Goal: Task Accomplishment & Management: Manage account settings

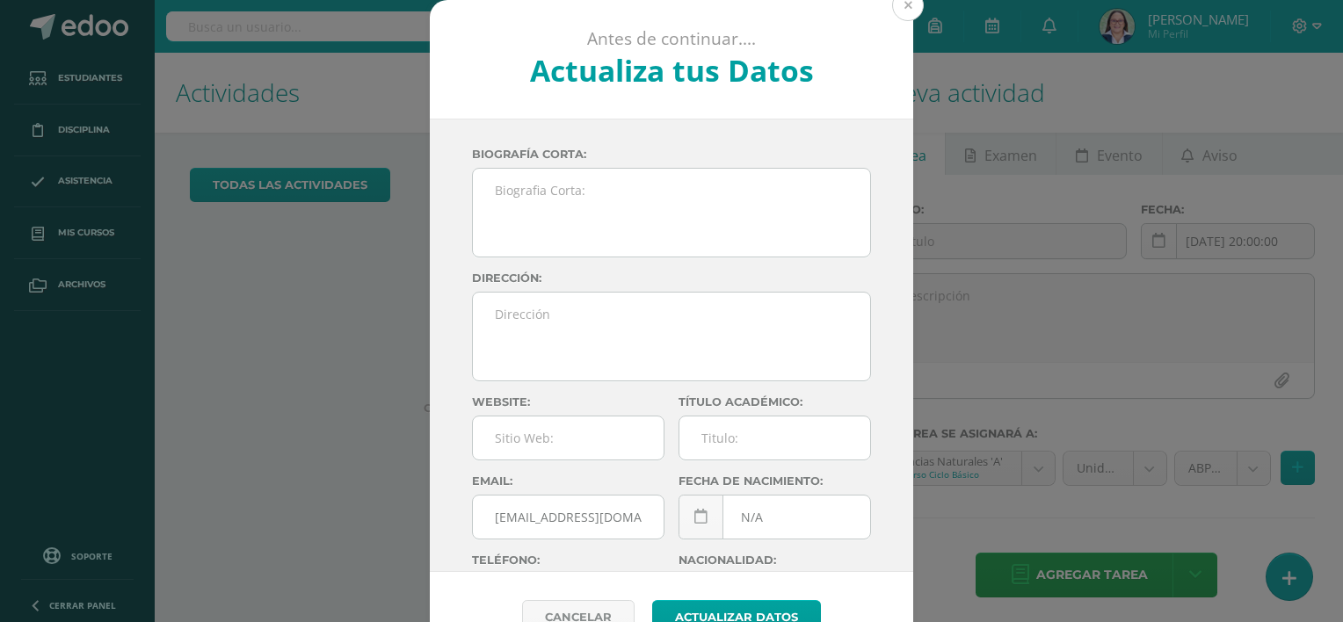
click at [908, 7] on button at bounding box center [908, 5] width 32 height 32
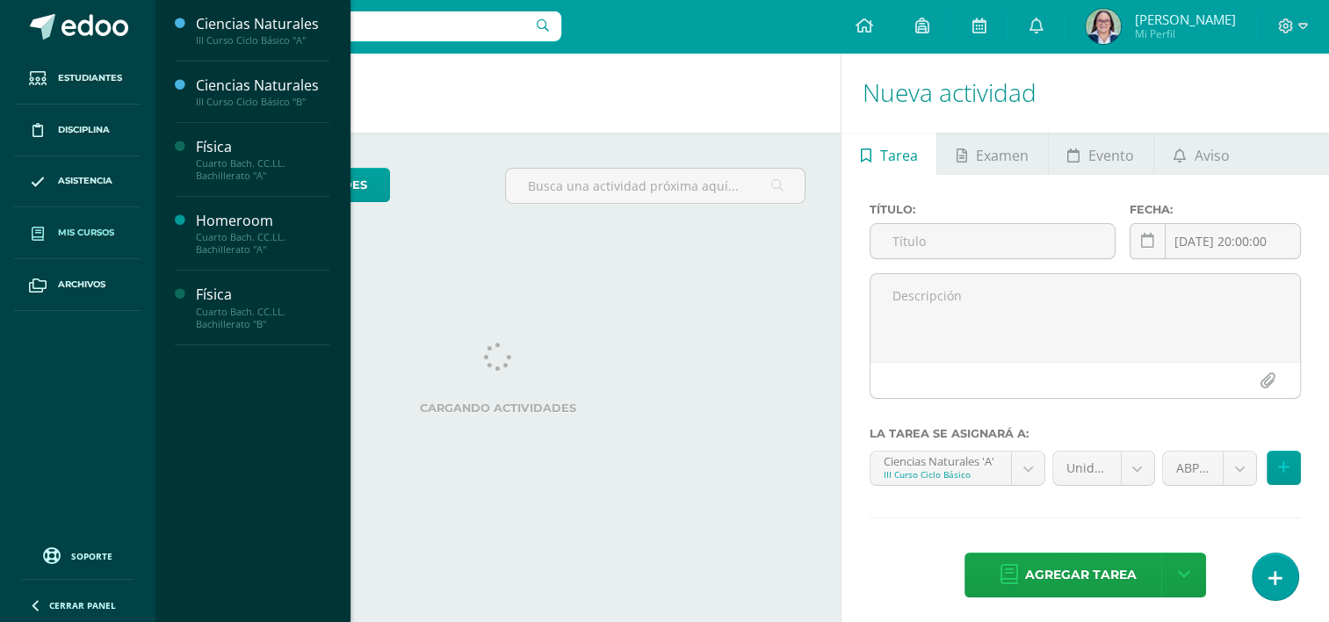
drag, startPoint x: 77, startPoint y: 235, endPoint x: 87, endPoint y: 237, distance: 9.8
click at [77, 235] on span "Mis cursos" at bounding box center [86, 233] width 56 height 14
click at [217, 356] on span "Actividades" at bounding box center [249, 354] width 68 height 17
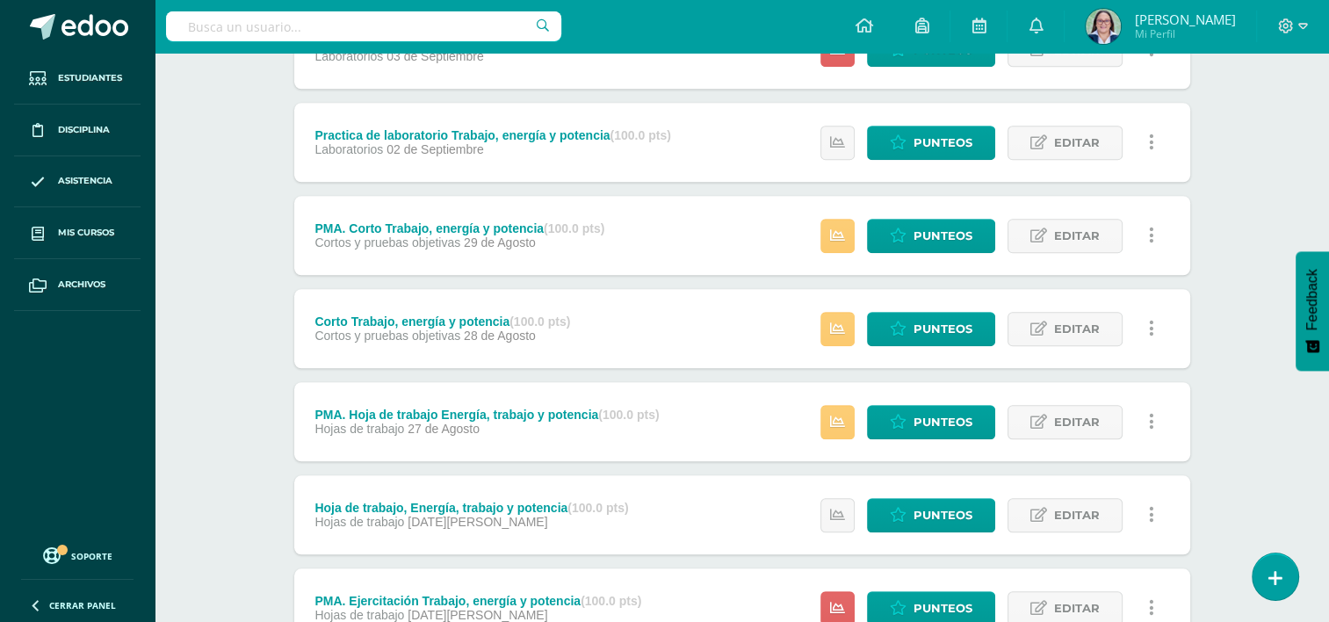
scroll to position [1399, 0]
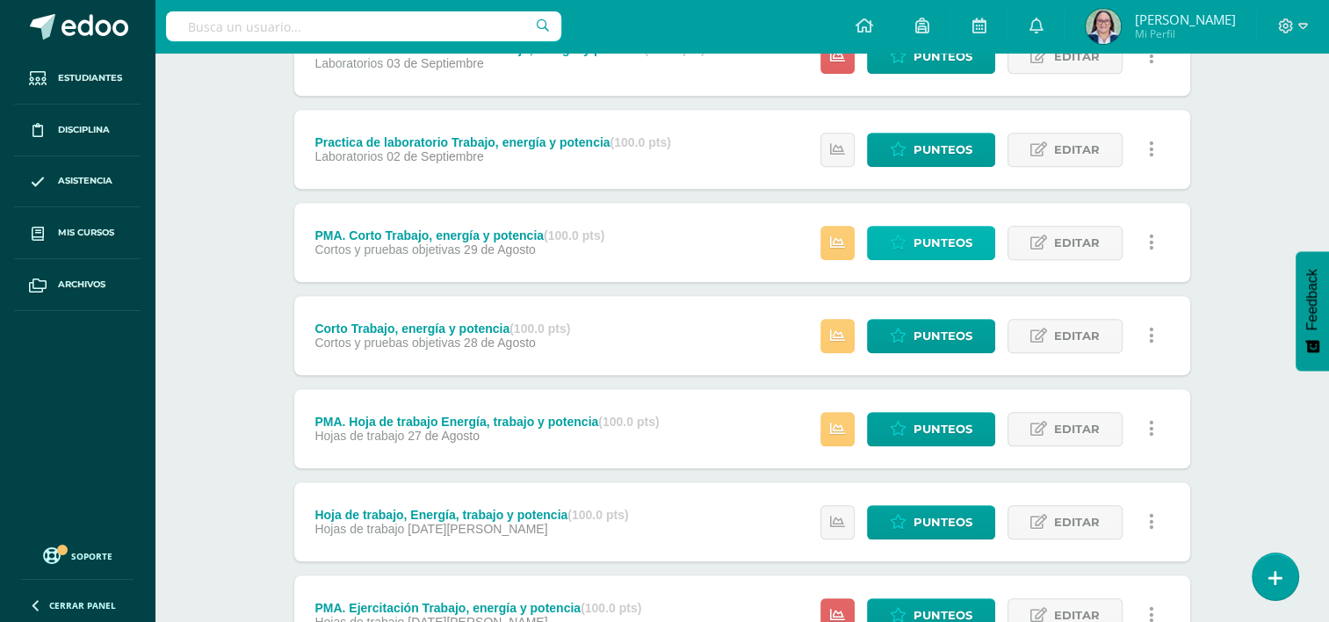
click at [930, 252] on span "Punteos" at bounding box center [943, 243] width 59 height 33
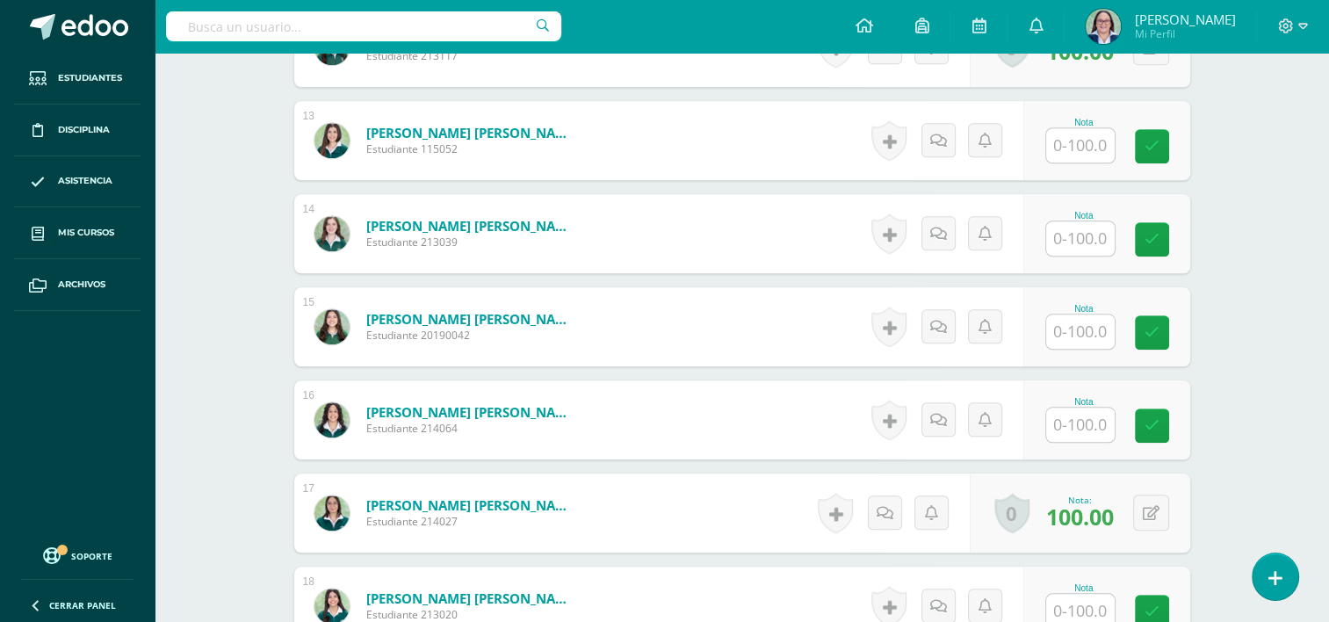
scroll to position [1628, 0]
click at [1071, 427] on input "text" at bounding box center [1080, 424] width 69 height 34
type input "100"
click at [1153, 429] on link at bounding box center [1164, 425] width 35 height 35
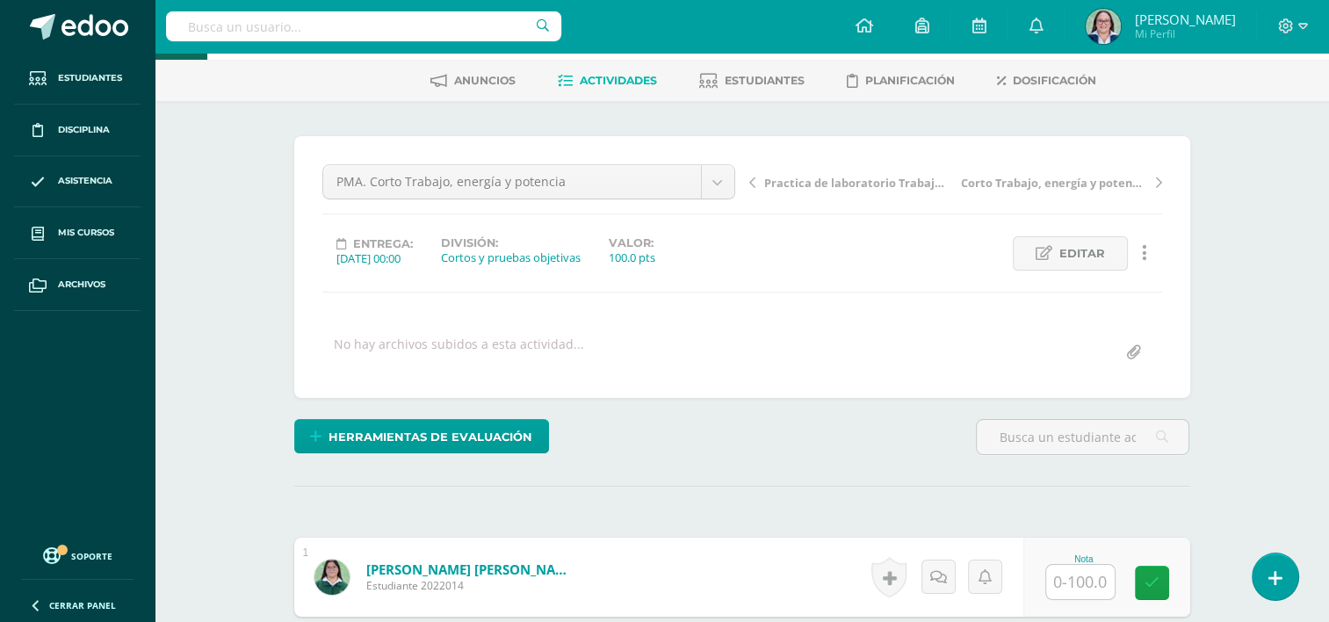
scroll to position [0, 0]
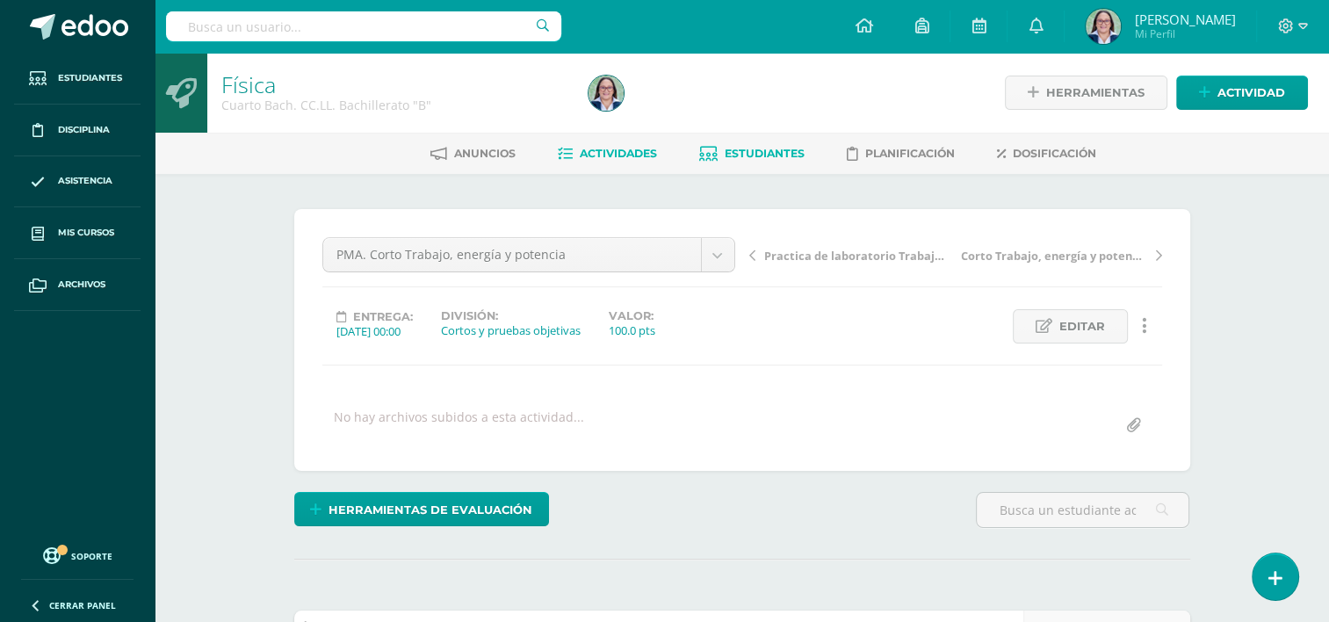
click at [762, 144] on link "Estudiantes" at bounding box center [751, 154] width 105 height 28
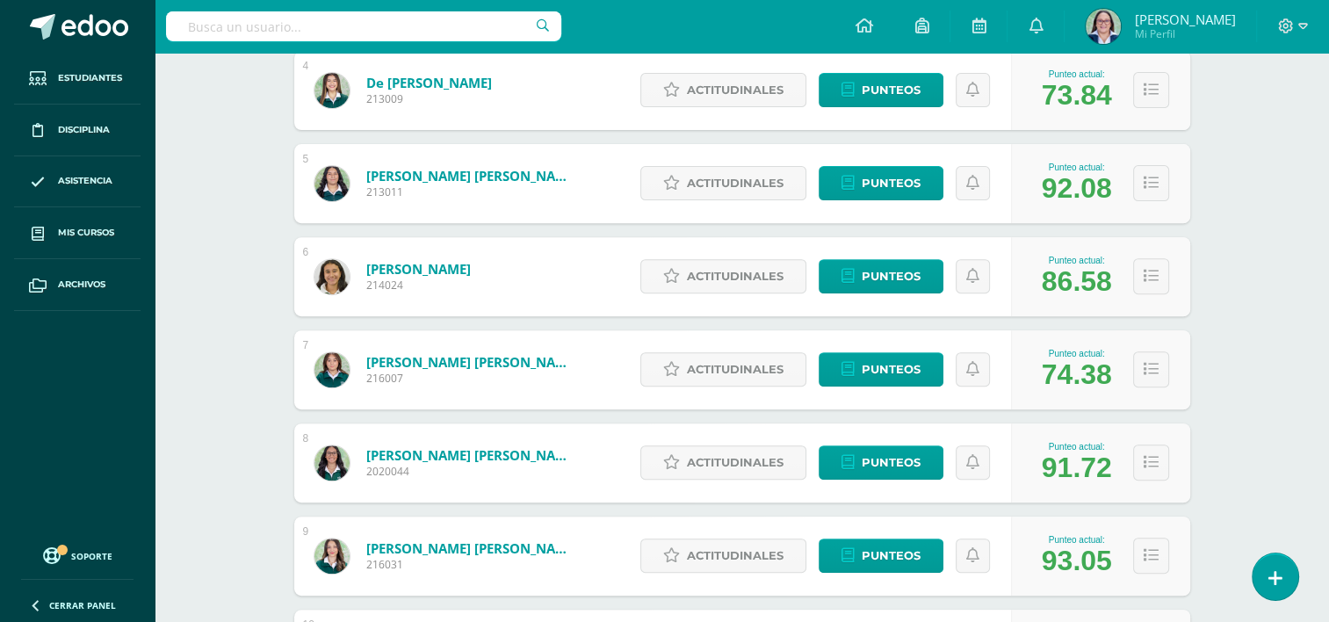
scroll to position [615, 0]
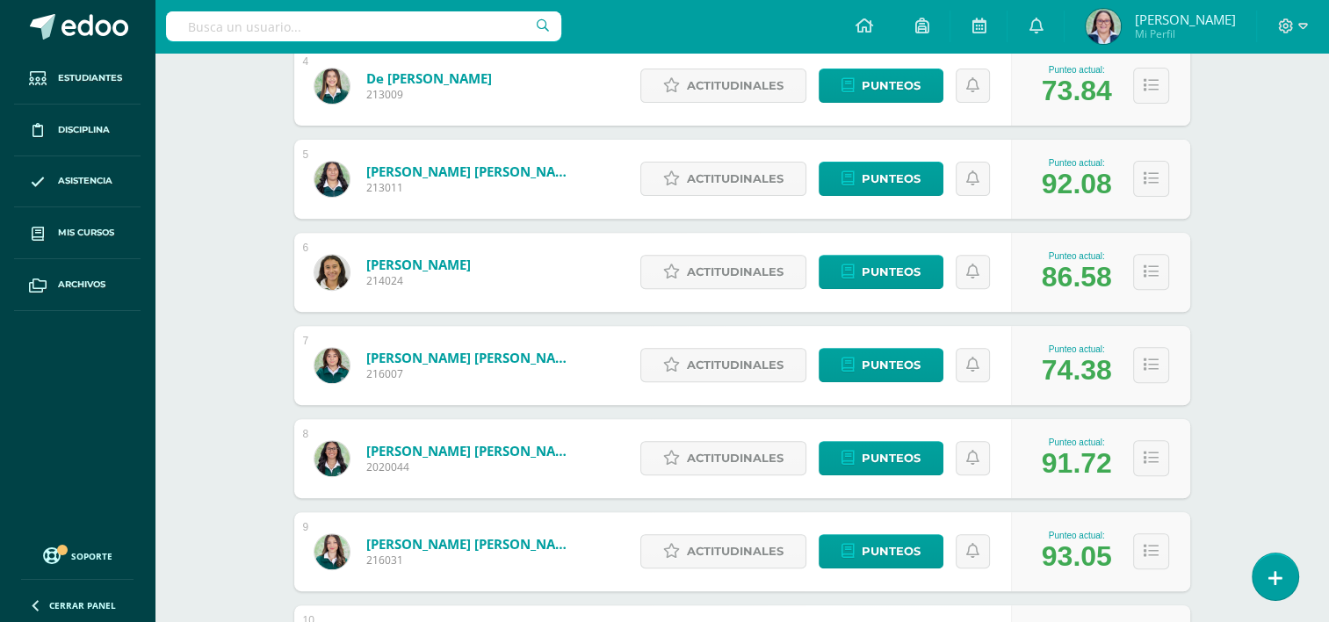
drag, startPoint x: 998, startPoint y: 223, endPoint x: 1249, endPoint y: 137, distance: 265.6
click at [1248, 137] on div "Física Cuarto Bach. CC.LL. Bachillerato "B" Herramientas Detalle de asistencias…" at bounding box center [742, 582] width 1175 height 2289
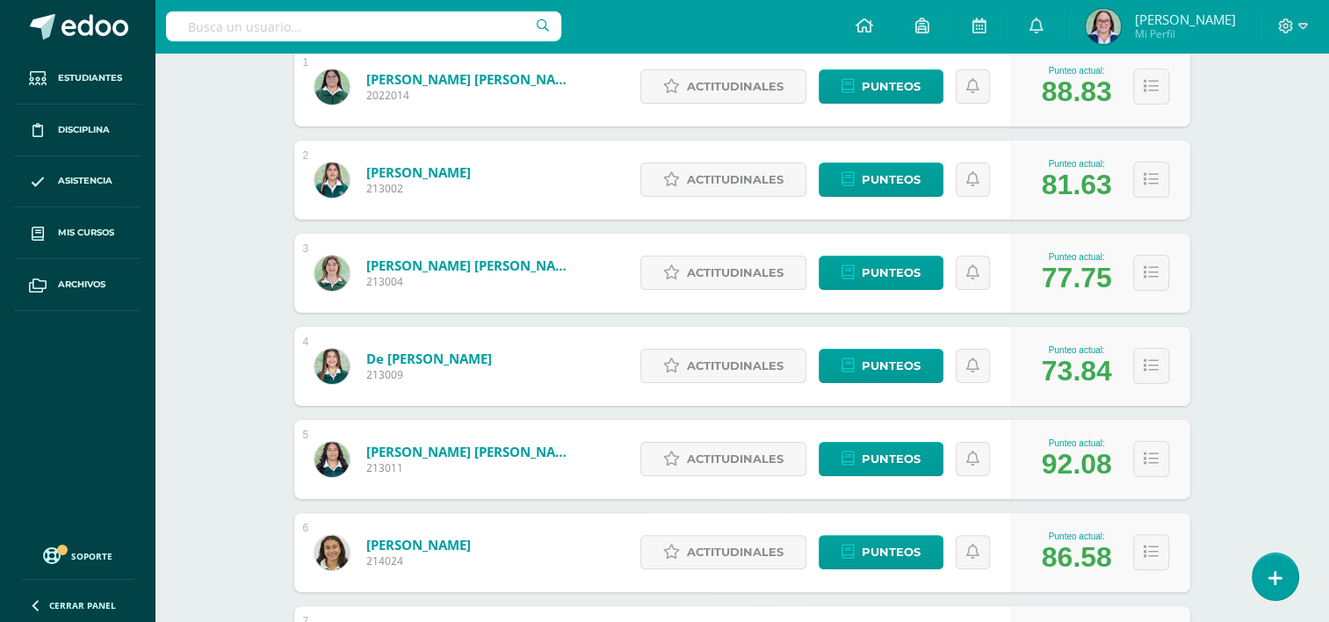
scroll to position [0, 0]
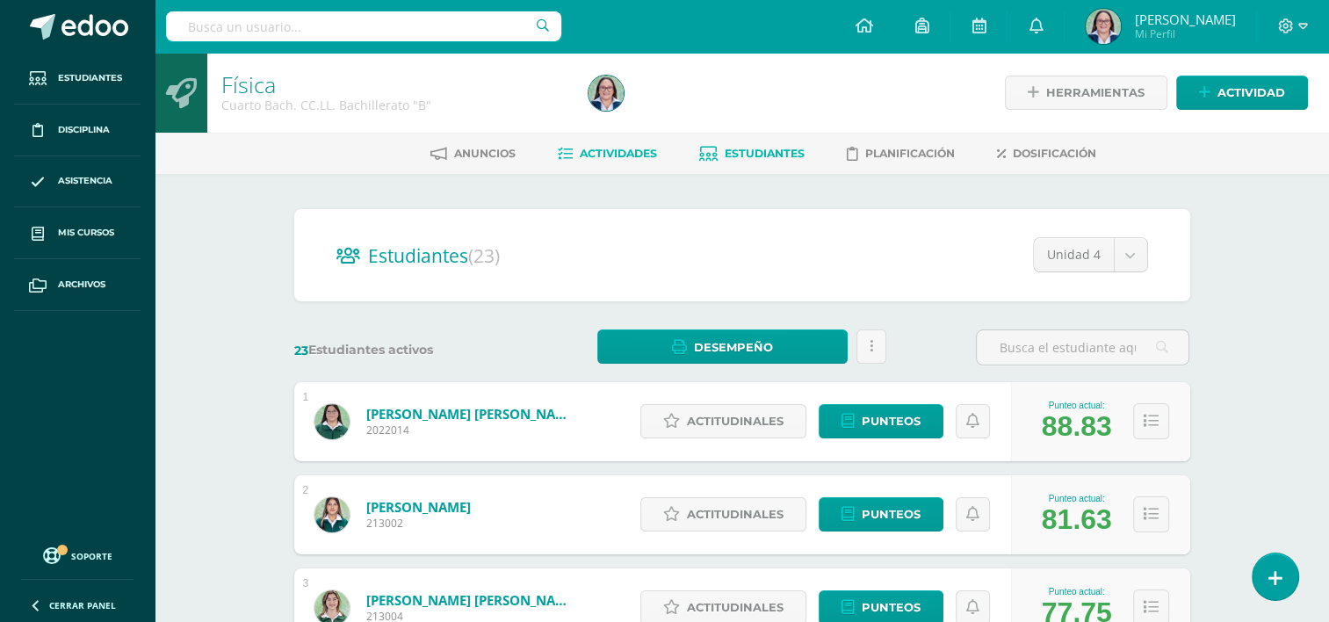
click at [610, 148] on span "Actividades" at bounding box center [618, 153] width 77 height 13
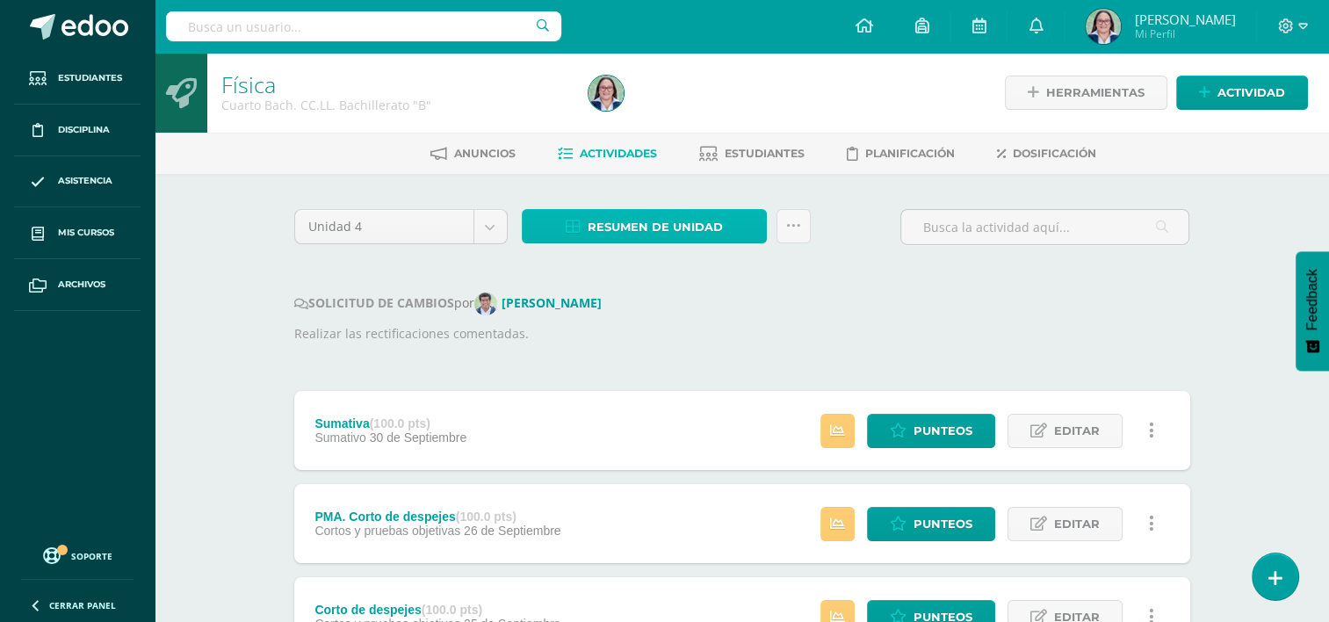
click at [696, 221] on span "Resumen de unidad" at bounding box center [655, 227] width 135 height 33
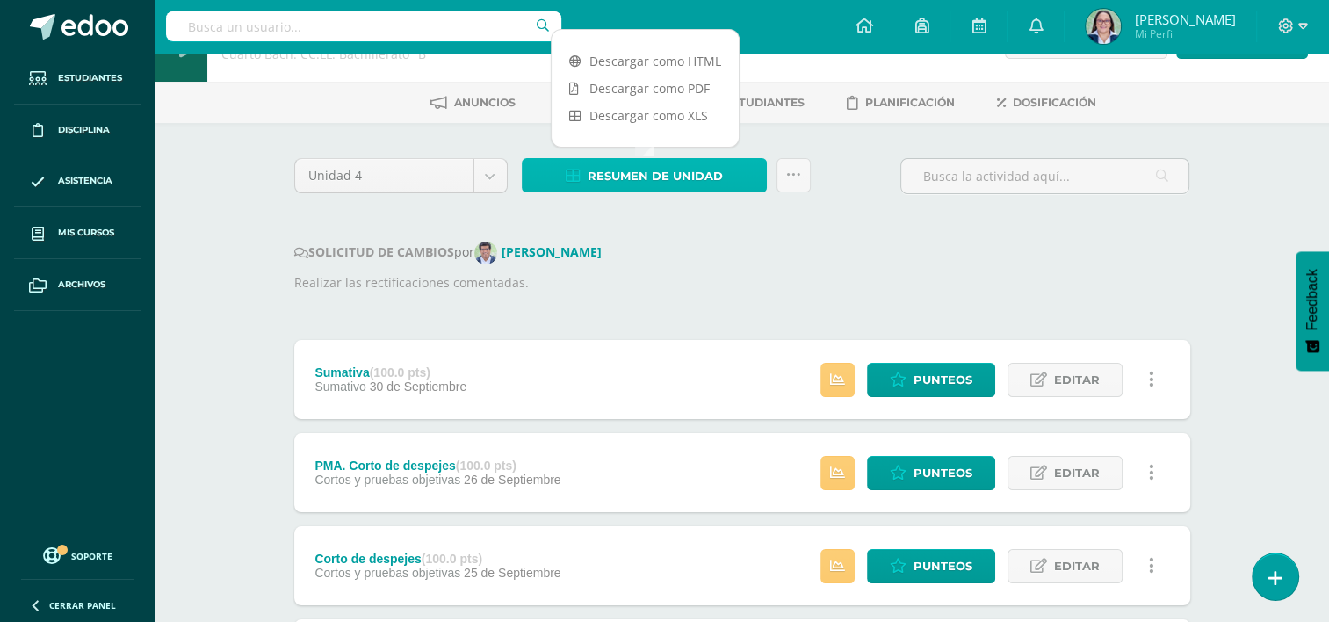
scroll to position [88, 0]
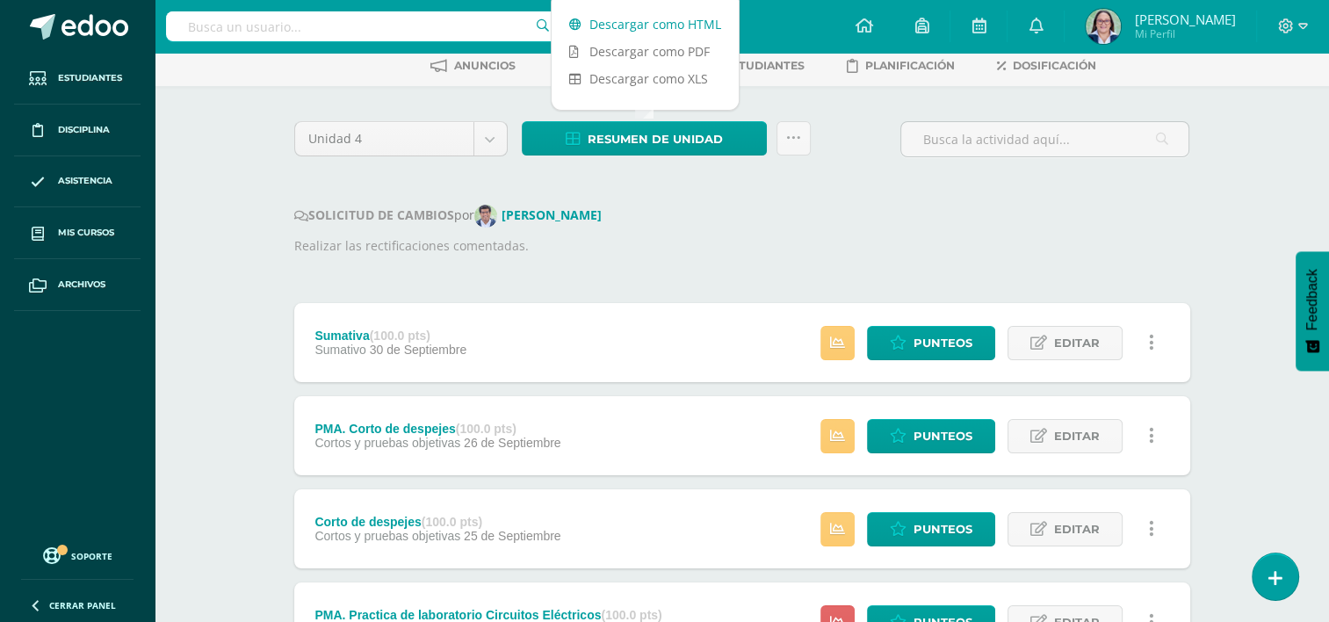
click at [669, 27] on link "Descargar como HTML" at bounding box center [645, 24] width 187 height 27
click at [826, 236] on p "Realizar las rectificaciones comentadas." at bounding box center [742, 245] width 896 height 19
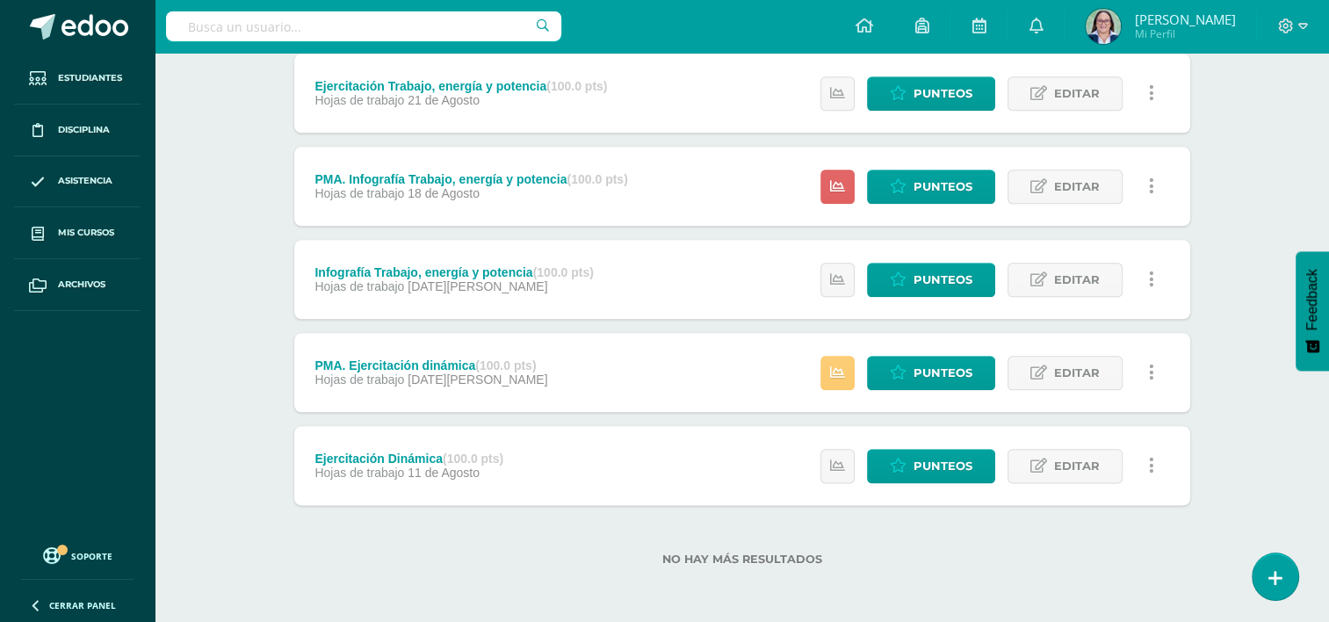
scroll to position [2014, 0]
